Goal: Transaction & Acquisition: Purchase product/service

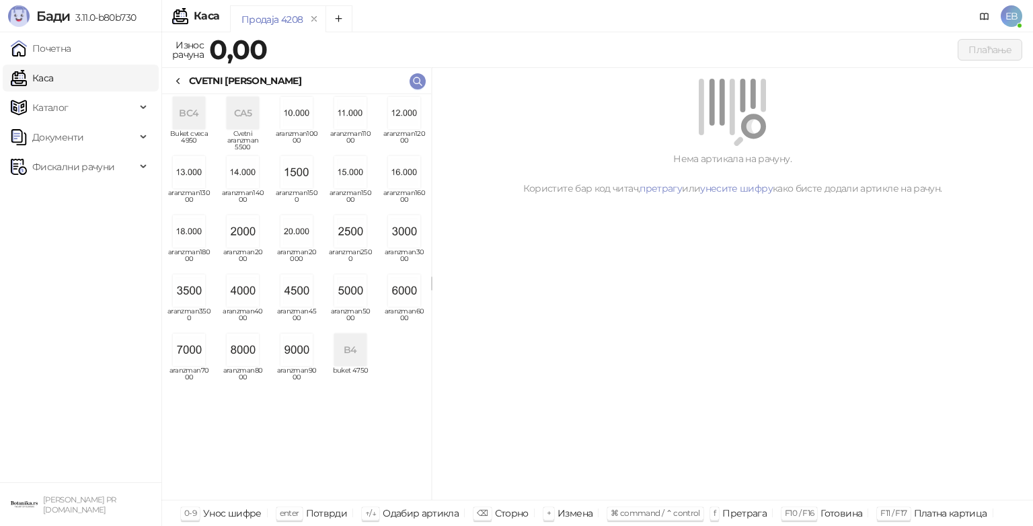
click at [344, 288] on img "grid" at bounding box center [350, 290] width 32 height 32
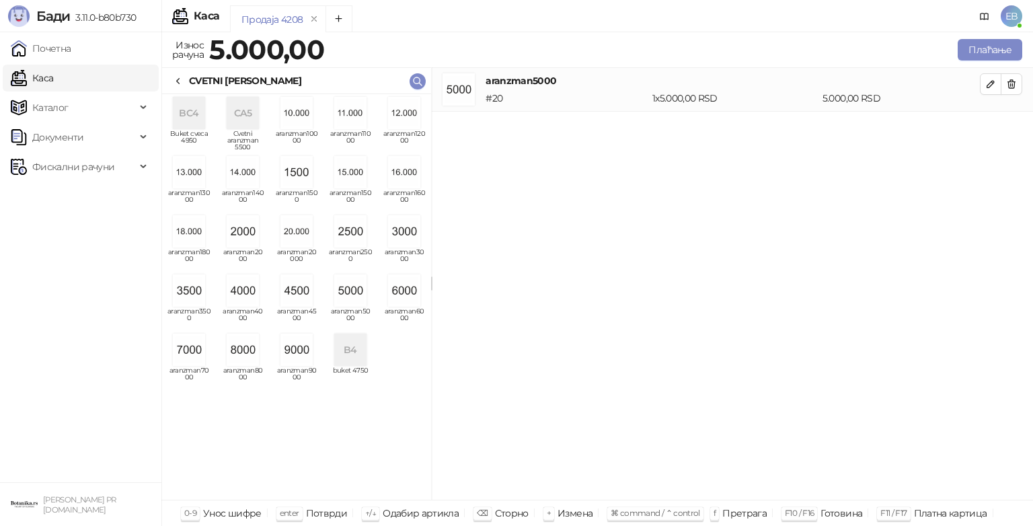
click at [181, 76] on icon at bounding box center [178, 81] width 11 height 11
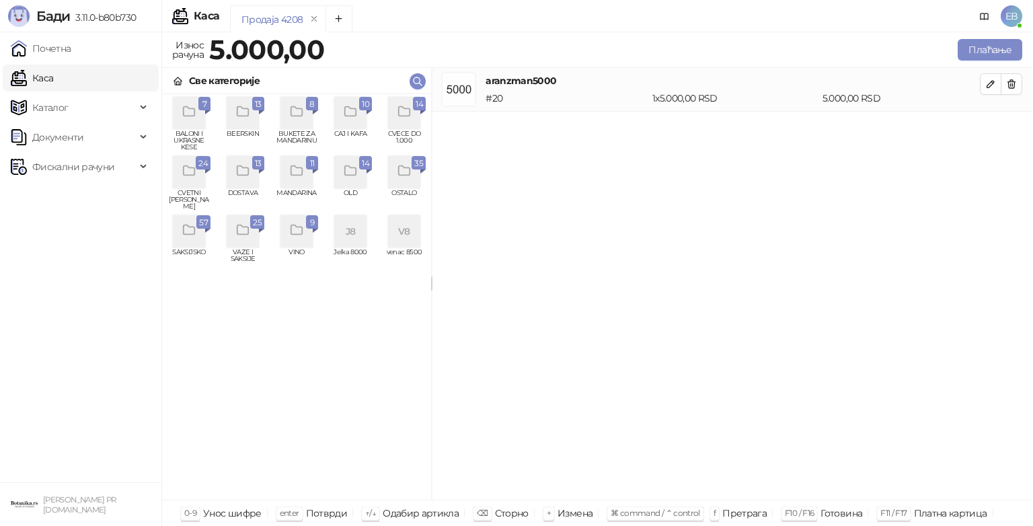
click at [410, 113] on icon "grid" at bounding box center [403, 111] width 11 height 9
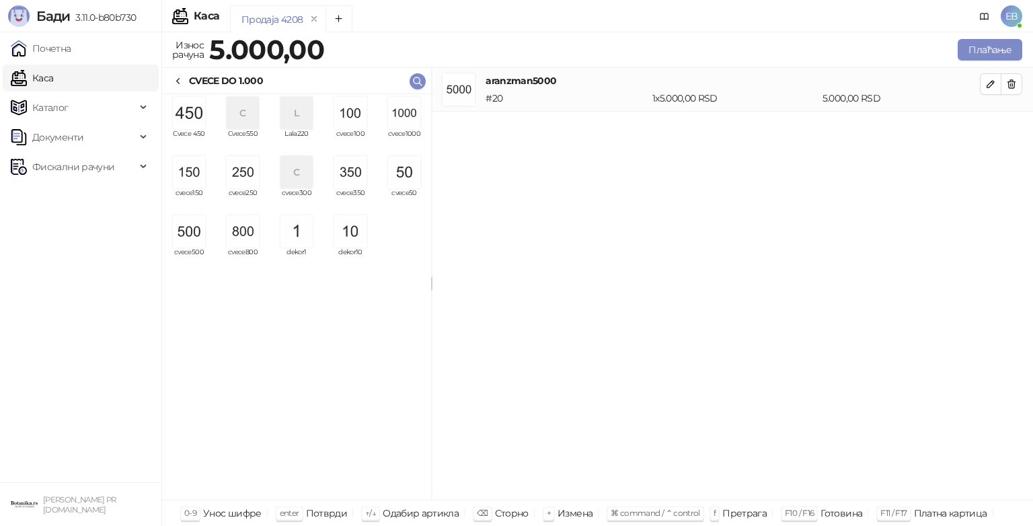
click at [247, 172] on img "grid" at bounding box center [243, 172] width 32 height 32
click at [180, 84] on icon at bounding box center [178, 81] width 11 height 11
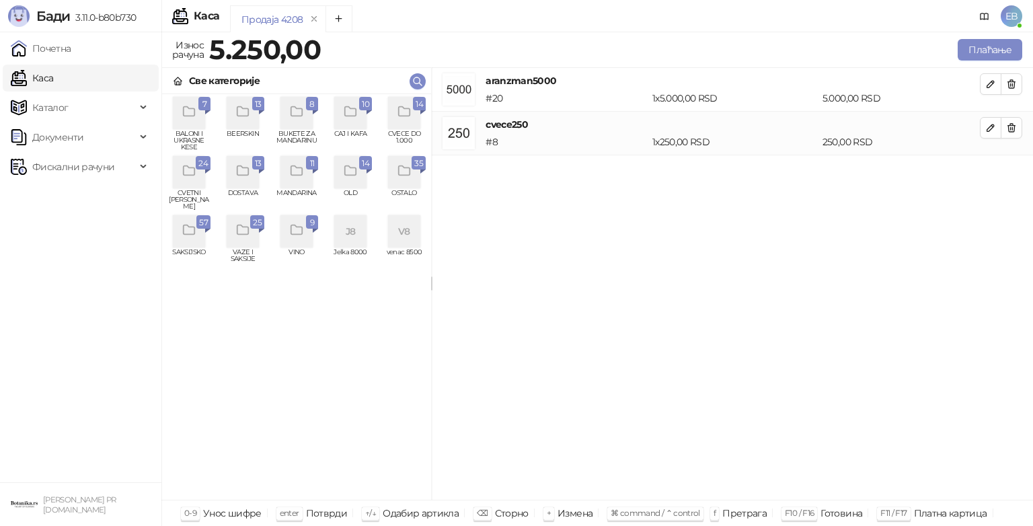
click at [194, 171] on icon "grid" at bounding box center [188, 170] width 11 height 9
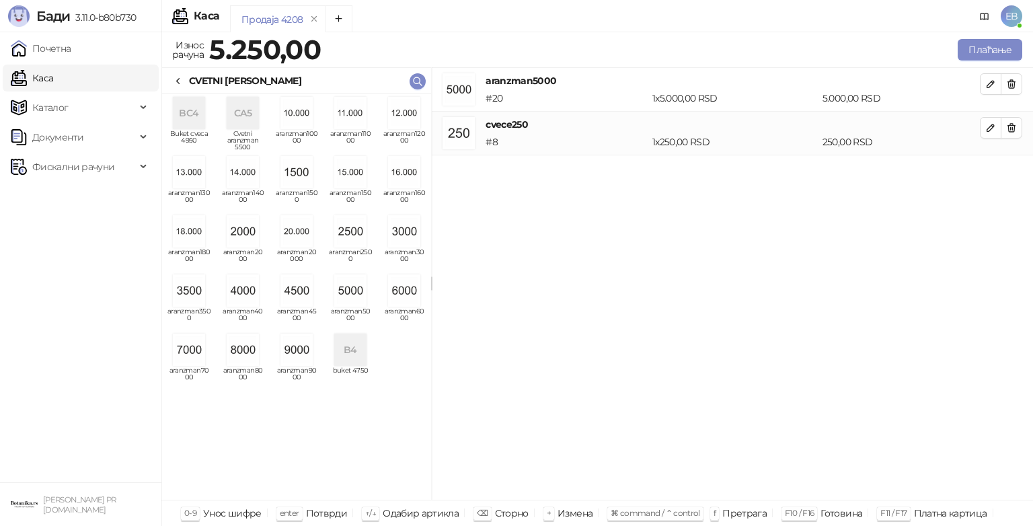
click at [402, 232] on img "grid" at bounding box center [404, 231] width 32 height 32
click at [181, 71] on div "CVETNI [PERSON_NAME]" at bounding box center [296, 81] width 269 height 26
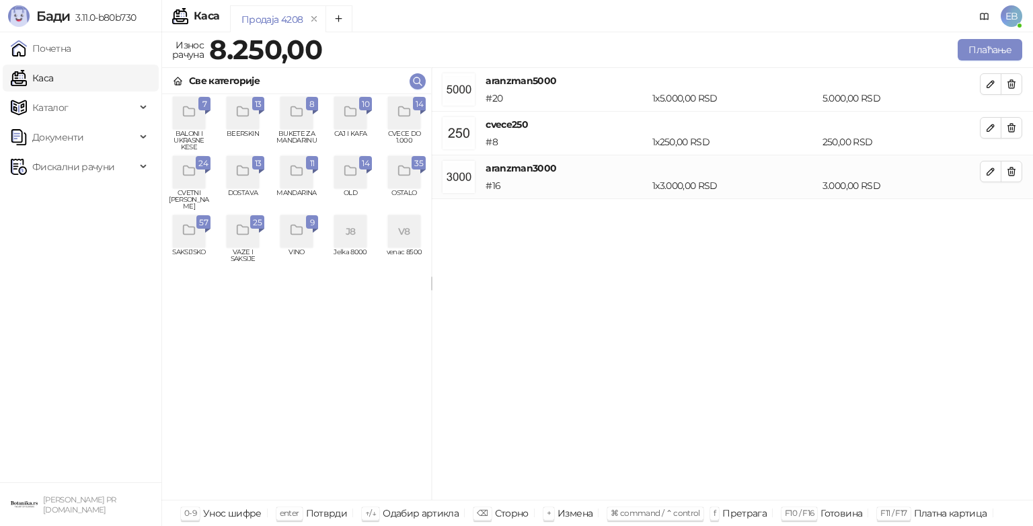
click at [415, 118] on div "grid" at bounding box center [404, 113] width 32 height 32
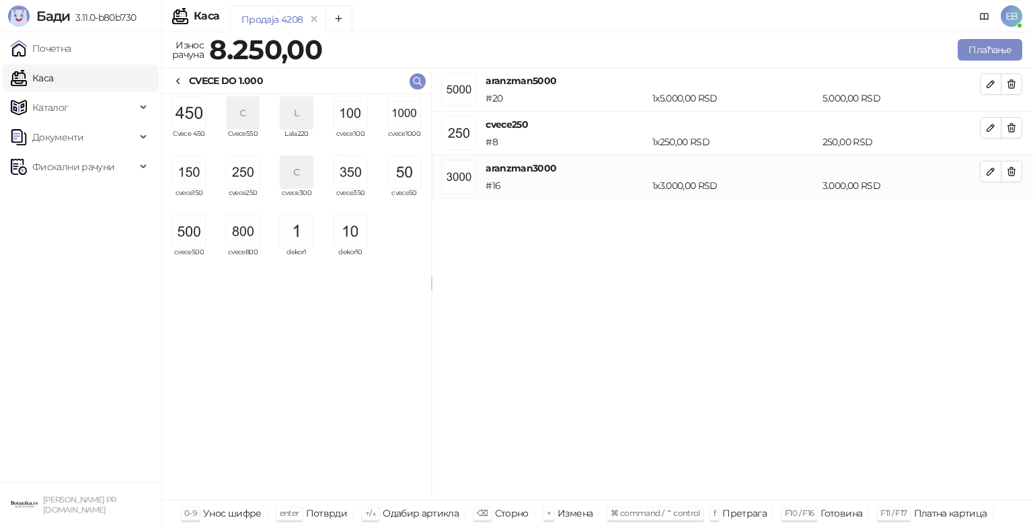
click at [245, 180] on img "grid" at bounding box center [243, 172] width 32 height 32
click at [174, 73] on div at bounding box center [178, 80] width 11 height 15
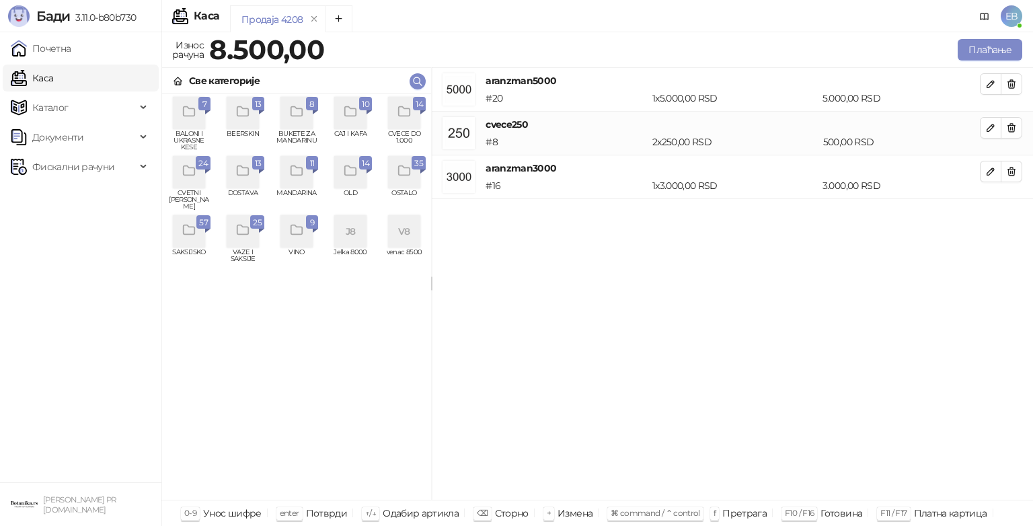
click at [244, 233] on icon "grid" at bounding box center [242, 230] width 15 height 15
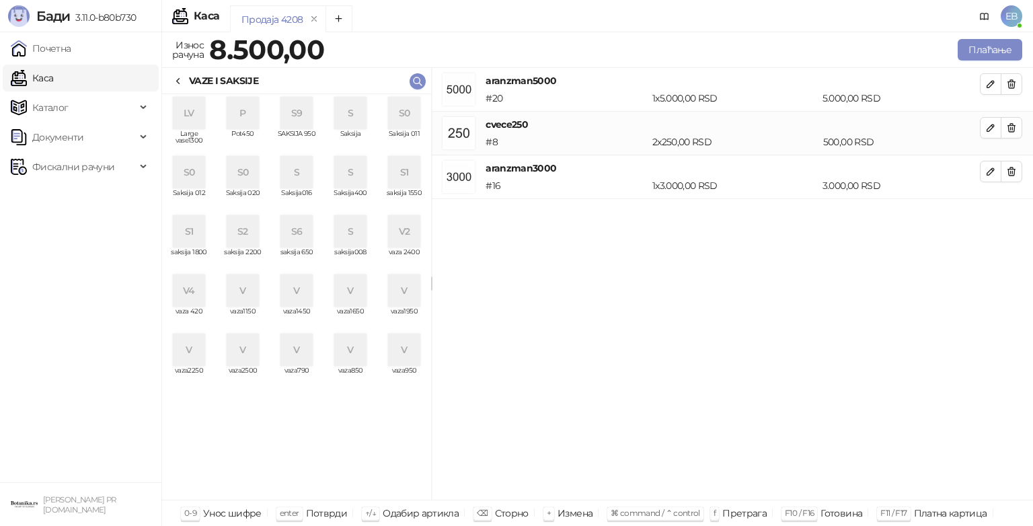
click at [186, 110] on div "LV" at bounding box center [189, 113] width 32 height 32
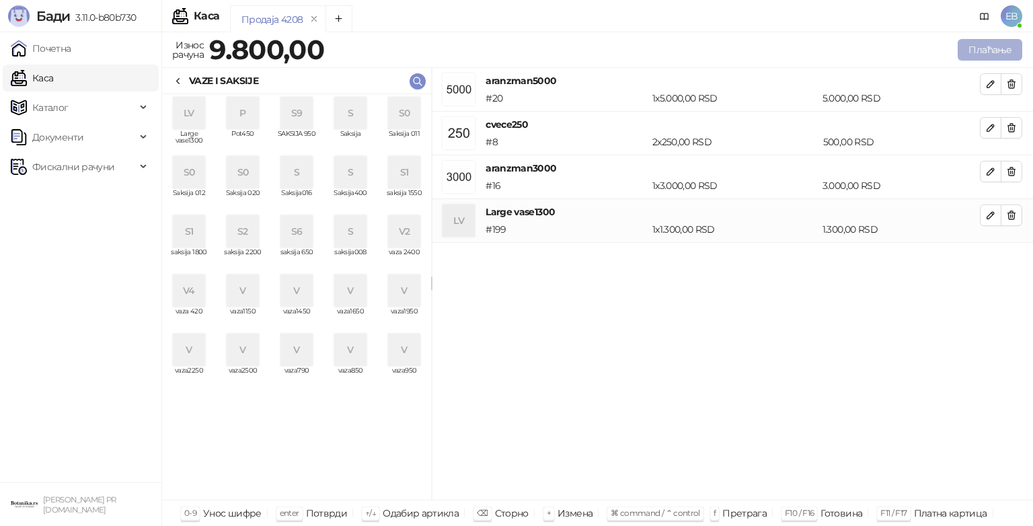
click at [981, 54] on button "Плаћање" at bounding box center [990, 50] width 65 height 22
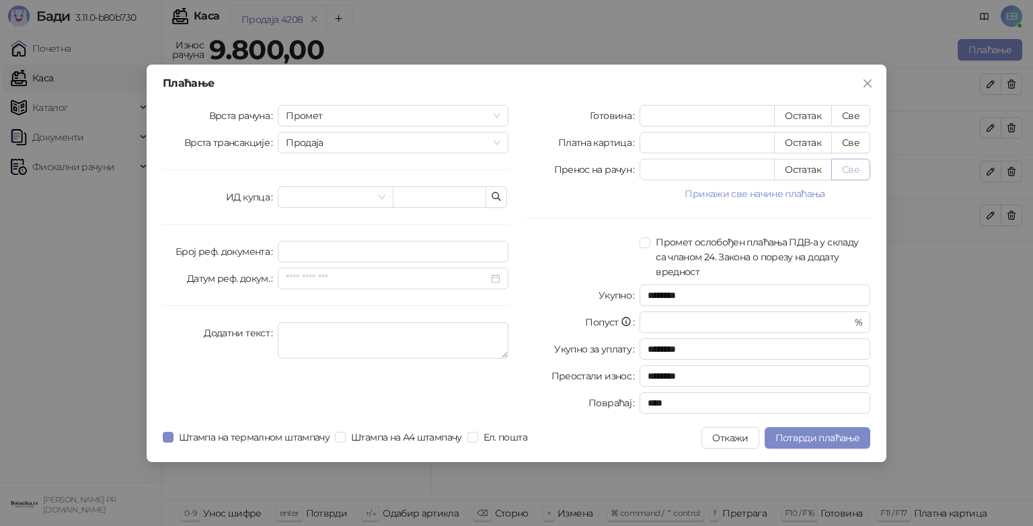
click at [856, 173] on button "Све" at bounding box center [851, 170] width 39 height 22
type input "****"
click at [842, 436] on span "Потврди плаћање" at bounding box center [818, 438] width 84 height 12
